Goal: Task Accomplishment & Management: Manage account settings

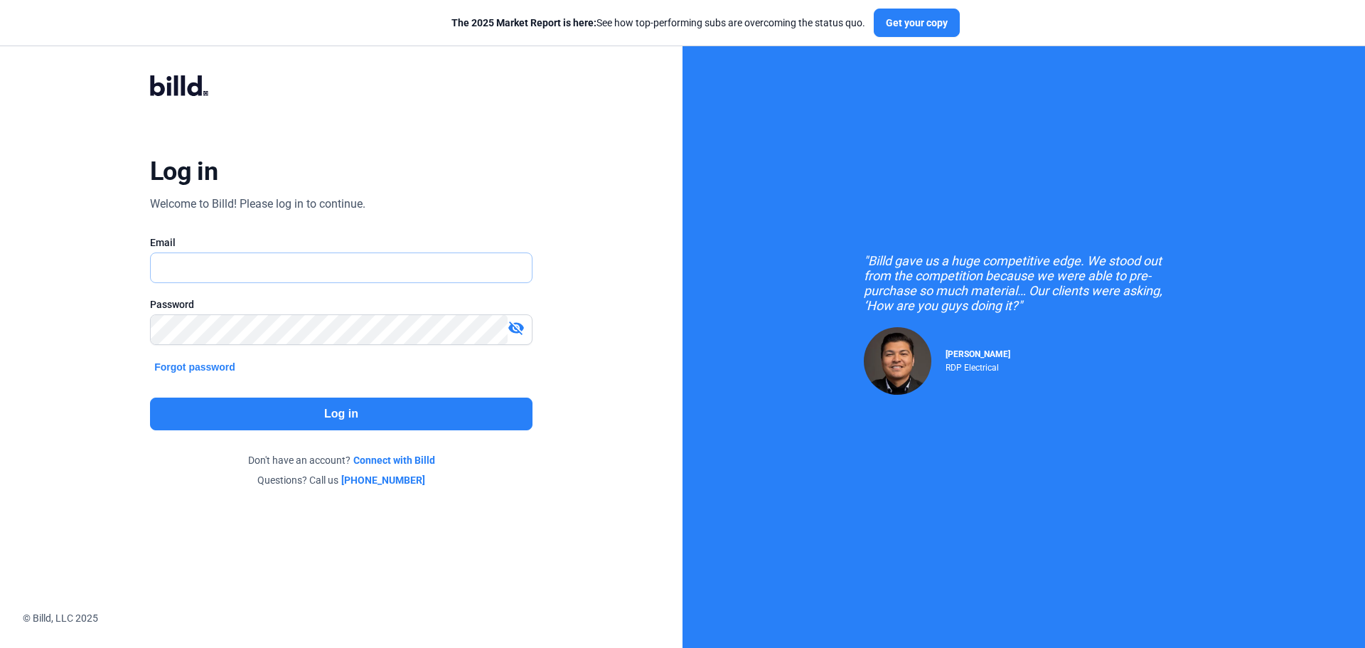
click at [411, 268] on input "text" at bounding box center [333, 267] width 365 height 29
type input "[EMAIL_ADDRESS][DOMAIN_NAME]"
click at [425, 412] on button "Log in" at bounding box center [341, 413] width 383 height 33
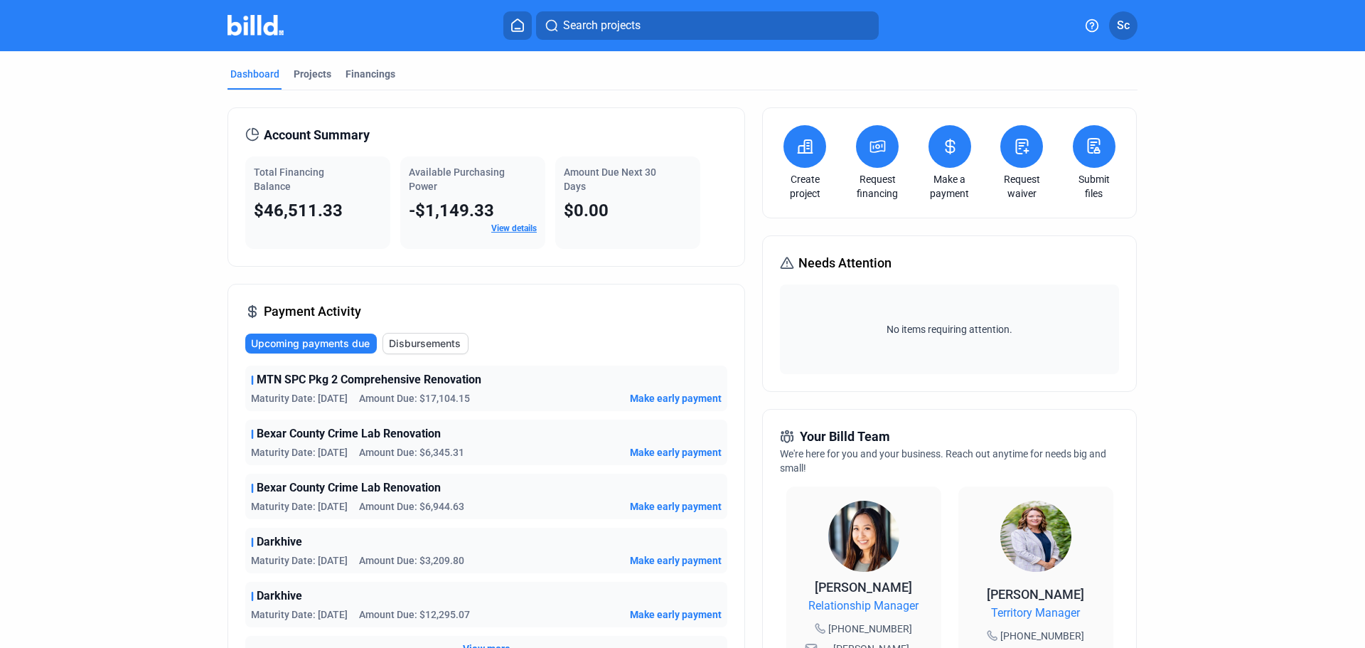
click at [311, 78] on div "Projects" at bounding box center [313, 74] width 38 height 14
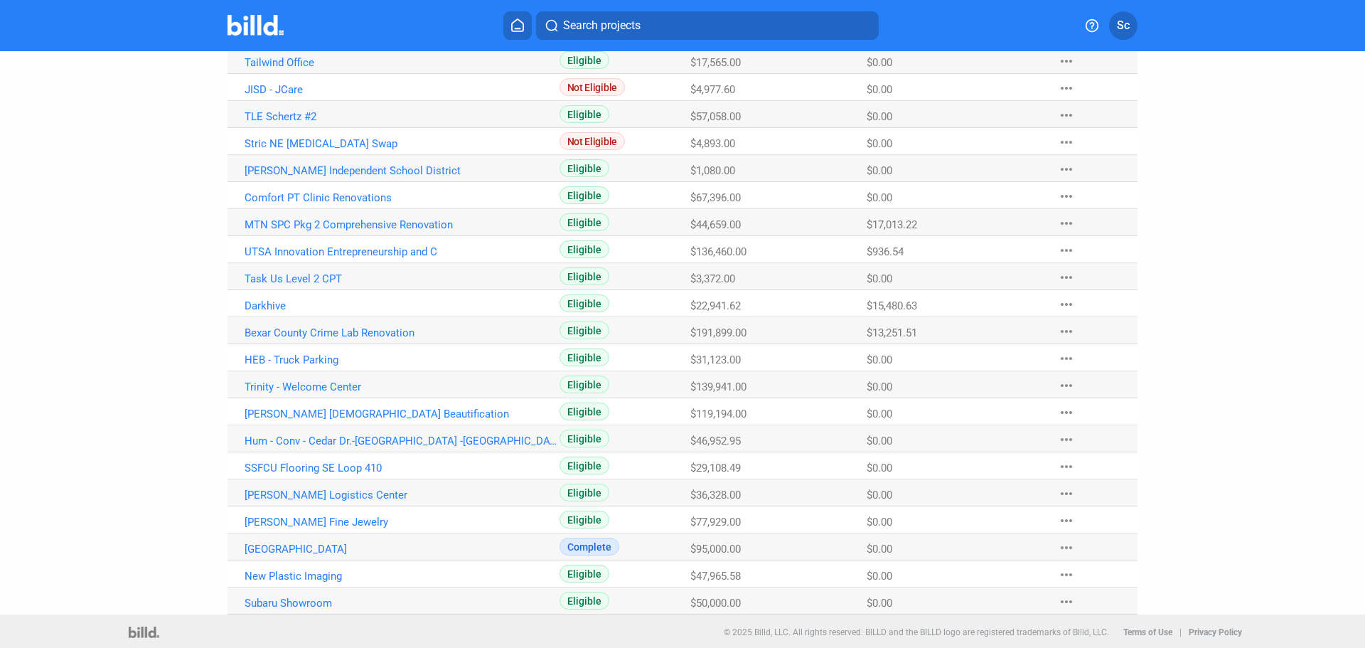
scroll to position [193, 0]
